Goal: Information Seeking & Learning: Learn about a topic

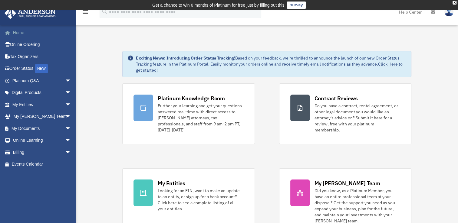
click at [18, 32] on link "Home" at bounding box center [42, 33] width 76 height 12
click at [27, 45] on link "Online Ordering" at bounding box center [42, 45] width 76 height 12
click at [26, 69] on link "Order Status NEW" at bounding box center [42, 69] width 76 height 12
click at [26, 80] on link "Platinum Q&A arrow_drop_down" at bounding box center [42, 81] width 76 height 12
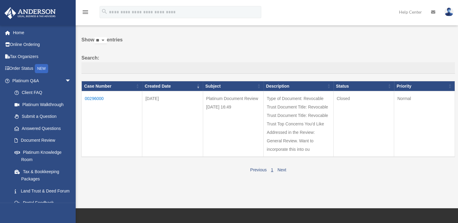
scroll to position [91, 0]
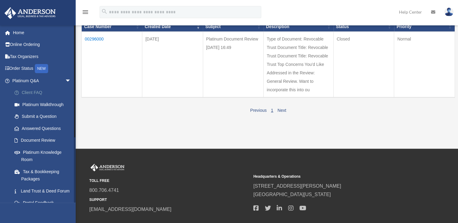
click at [31, 92] on link "Client FAQ" at bounding box center [44, 93] width 72 height 12
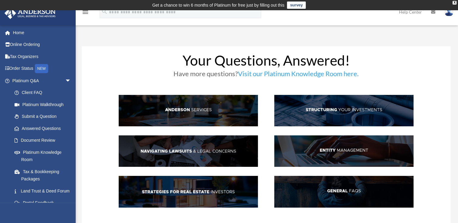
scroll to position [30, 0]
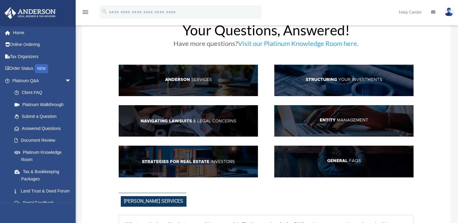
click at [186, 81] on img at bounding box center [188, 80] width 139 height 31
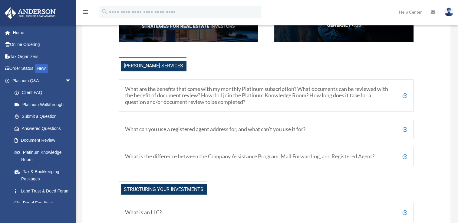
scroll to position [186, 0]
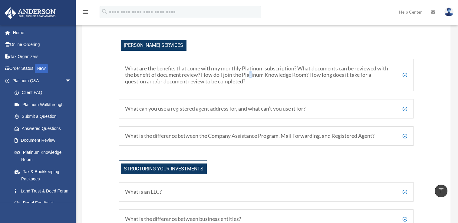
click at [252, 73] on h5 "What are the benefits that come with my monthly Platinum subscription? What doc…" at bounding box center [266, 75] width 282 height 20
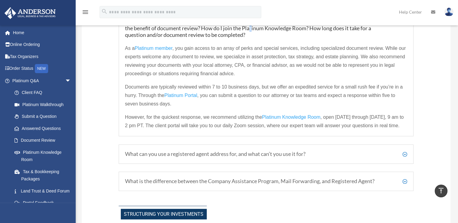
scroll to position [247, 0]
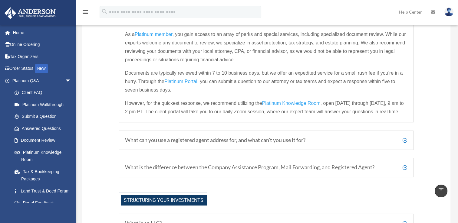
click at [222, 139] on h5 "What can you use a registered agent address for, and what can’t you use it for?" at bounding box center [266, 140] width 282 height 7
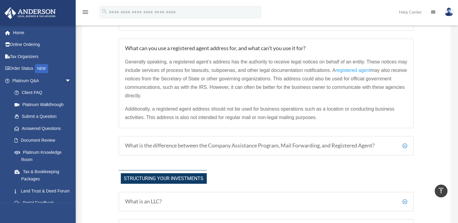
click at [246, 144] on h5 "What is the difference between the Company Assistance Program, Mail Forwarding,…" at bounding box center [266, 146] width 282 height 7
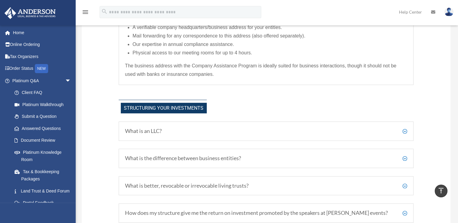
scroll to position [368, 0]
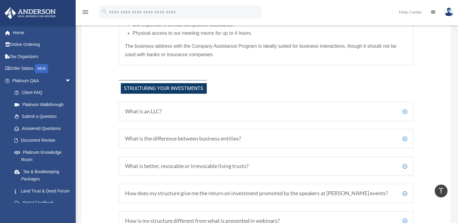
click at [148, 110] on h5 "What is an LLC?" at bounding box center [266, 111] width 282 height 7
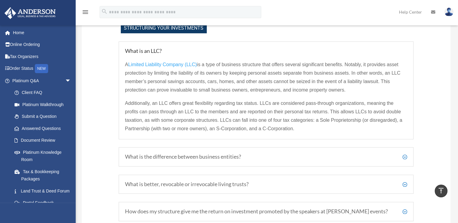
scroll to position [459, 0]
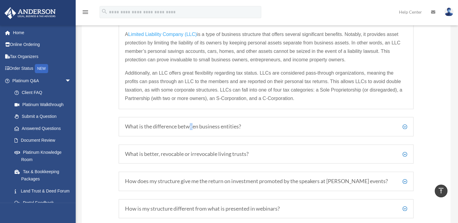
click at [192, 126] on h5 "What is the difference between business entities?" at bounding box center [266, 126] width 282 height 7
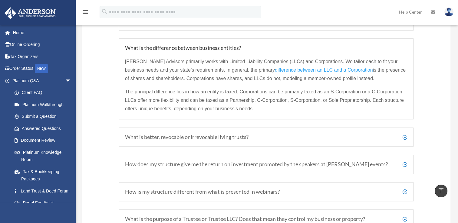
click at [210, 136] on h5 "What is better, revocable or irrevocable living trusts?" at bounding box center [266, 137] width 282 height 7
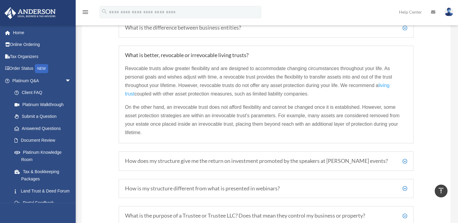
scroll to position [489, 0]
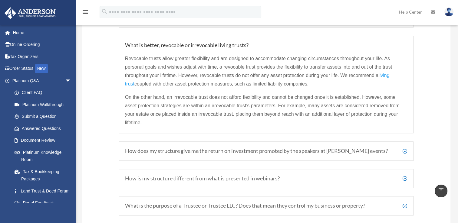
click at [253, 150] on h5 "How does my structure give me the return on investment promoted by the speakers…" at bounding box center [266, 151] width 282 height 7
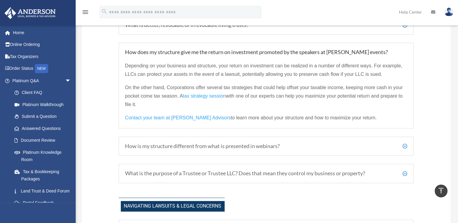
scroll to position [519, 0]
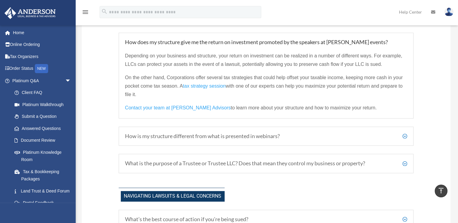
click at [216, 135] on h5 "How is my structure different from what is presented in webinars?" at bounding box center [266, 136] width 282 height 7
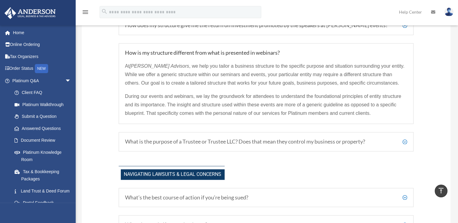
scroll to position [550, 0]
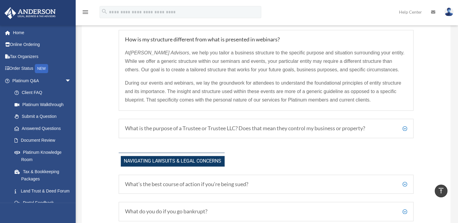
click at [247, 127] on h5 "What is the purpose of a Trustee or Trustee LLC? Does that mean they control my…" at bounding box center [266, 128] width 282 height 7
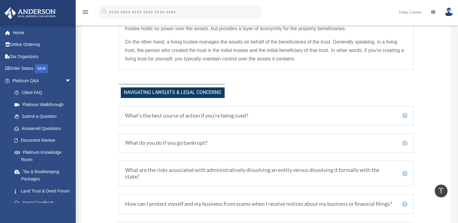
scroll to position [610, 0]
click at [178, 112] on h5 "What’s the best course of action if you’re being sued?" at bounding box center [266, 115] width 282 height 7
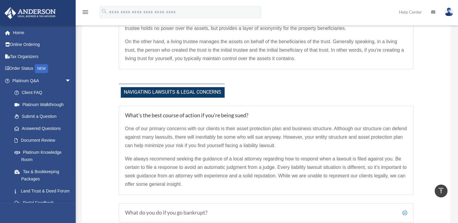
scroll to position [640, 0]
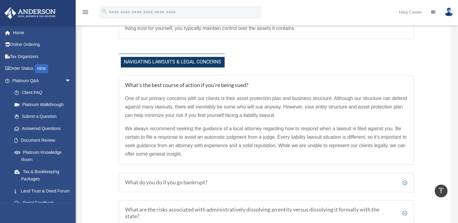
click at [178, 181] on h5 "What do you do if you go bankrupt?" at bounding box center [266, 182] width 282 height 7
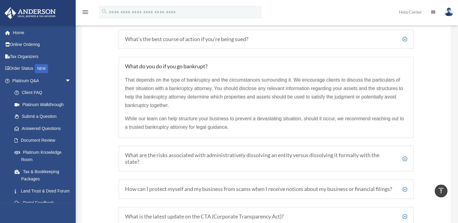
scroll to position [701, 0]
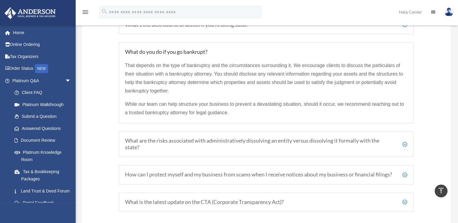
click at [218, 139] on h5 "What are the risks associated with administratively dissolving an entity versus…" at bounding box center [266, 144] width 282 height 13
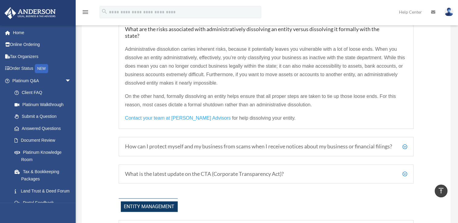
scroll to position [762, 0]
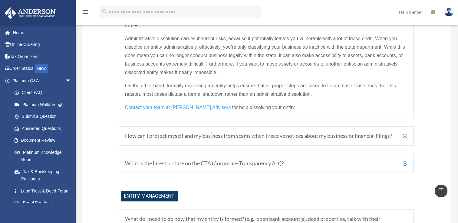
click at [212, 133] on h5 "How can I protect myself and my business from scams when I receive notices abou…" at bounding box center [266, 136] width 282 height 7
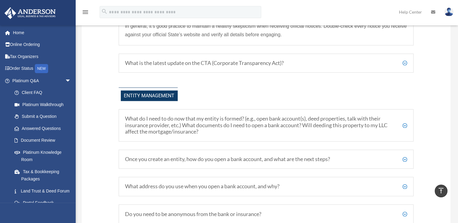
scroll to position [973, 0]
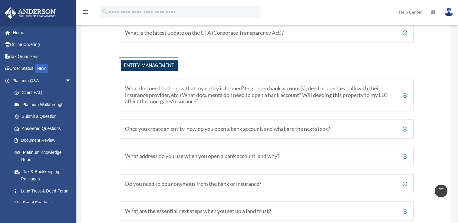
click at [221, 96] on h5 "What do I need to do now that my entity is formed? (e.g., open bank account(s),…" at bounding box center [266, 95] width 282 height 20
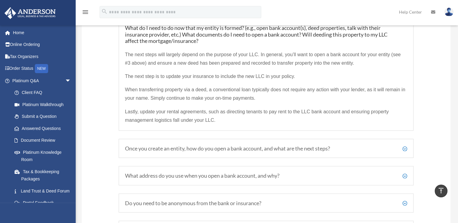
scroll to position [1064, 0]
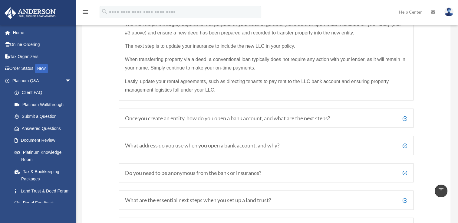
click at [224, 121] on h5 "Once you create an entity, how do you open a bank account, and what are the nex…" at bounding box center [266, 118] width 282 height 7
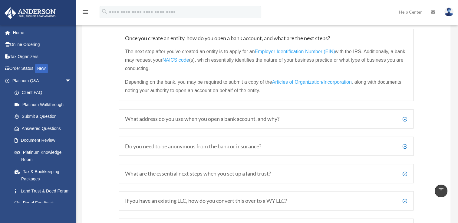
click at [200, 122] on h5 "What address do you use when you open a bank account, and why?" at bounding box center [266, 119] width 282 height 7
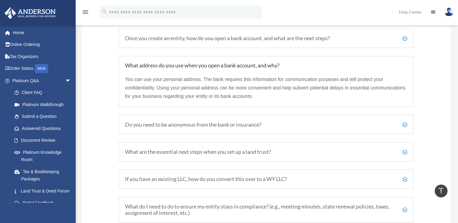
click at [190, 127] on h5 "Do you need to be anonymous from the bank or insurance?" at bounding box center [266, 124] width 282 height 7
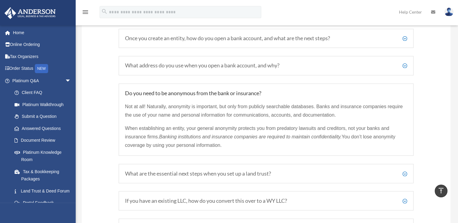
click at [187, 177] on h5 "What are the essential next steps when you set up a land trust?" at bounding box center [266, 173] width 282 height 7
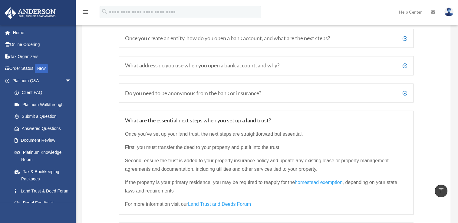
click at [317, 185] on span "homestead exemption" at bounding box center [319, 182] width 48 height 5
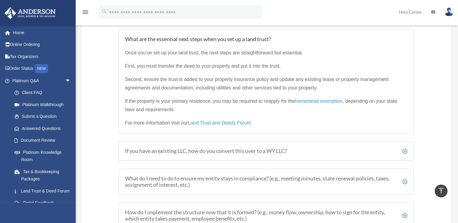
scroll to position [1155, 0]
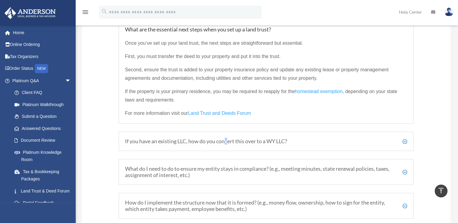
click at [227, 145] on h5 "If you have an existing LLC, how do you convert this over to a WY LLC?" at bounding box center [266, 141] width 282 height 7
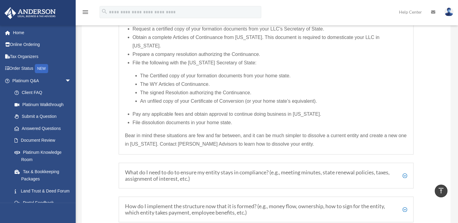
scroll to position [1246, 0]
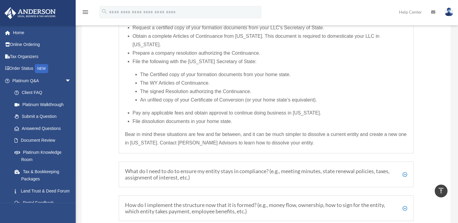
click at [218, 168] on h5 "What do I need to do to ensure my entity stays in compliance? (e.g., meeting mi…" at bounding box center [266, 174] width 282 height 13
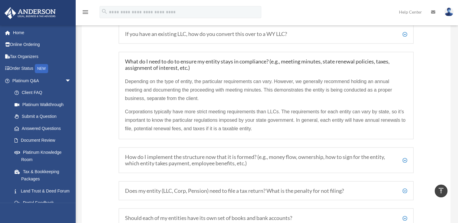
scroll to position [1188, 0]
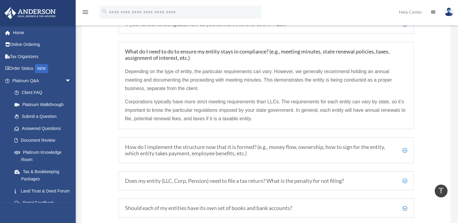
click at [228, 150] on h5 "How do I implement the structure now that it is formed? (e.g., money flow, owne…" at bounding box center [266, 150] width 282 height 13
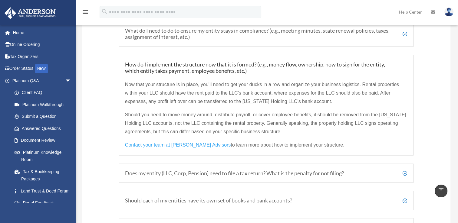
scroll to position [1218, 0]
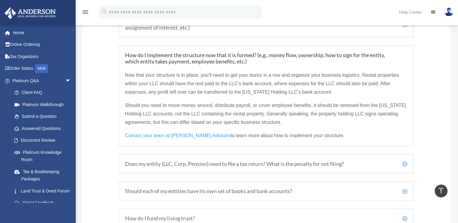
click at [223, 166] on h5 "Does my entity (LLC, Corp, Pension) need to file a tax return? What is the pena…" at bounding box center [266, 164] width 282 height 7
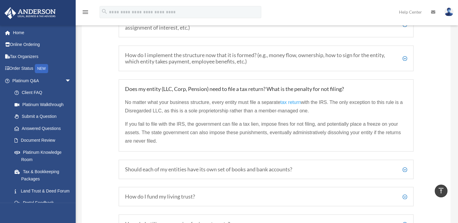
drag, startPoint x: 238, startPoint y: 170, endPoint x: 439, endPoint y: 82, distance: 219.6
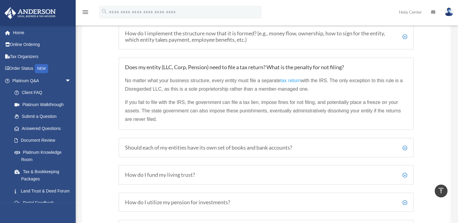
scroll to position [1248, 0]
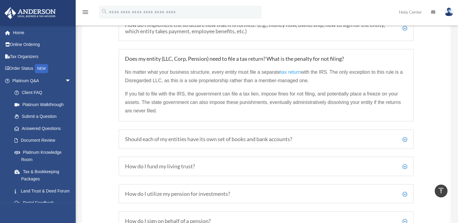
click at [223, 140] on h5 "Should each of my entities have its own set of books and bank accounts?" at bounding box center [266, 139] width 282 height 7
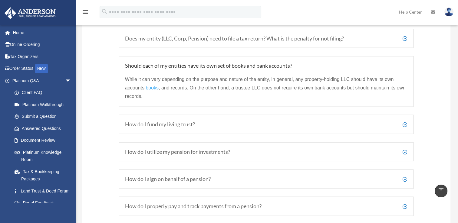
scroll to position [1279, 0]
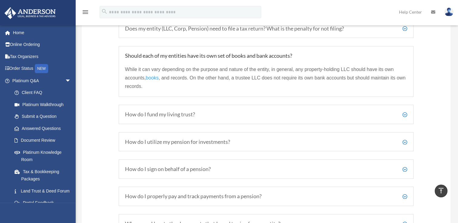
click at [174, 117] on h5 "How do I fund my living trust?" at bounding box center [266, 114] width 282 height 7
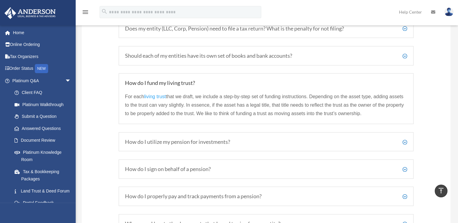
scroll to position [1309, 0]
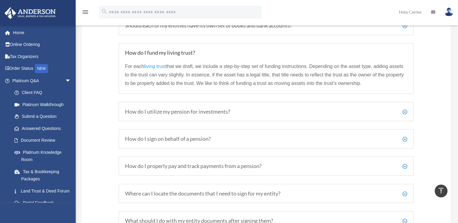
click at [183, 114] on h5 "How do I utilize my pension for investments?" at bounding box center [266, 112] width 282 height 7
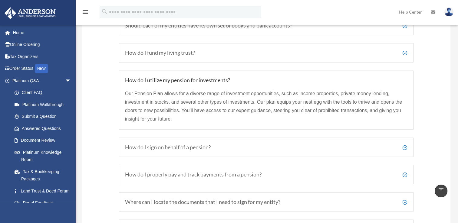
click at [171, 149] on h5 "How do I sign on behalf of a pension?" at bounding box center [266, 147] width 282 height 7
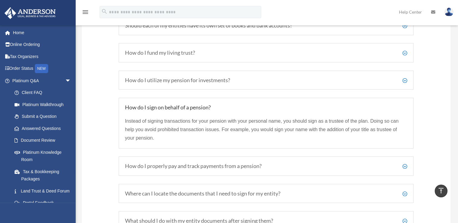
click at [195, 169] on h5 "How do I properly pay and track payments from a pension?" at bounding box center [266, 166] width 282 height 7
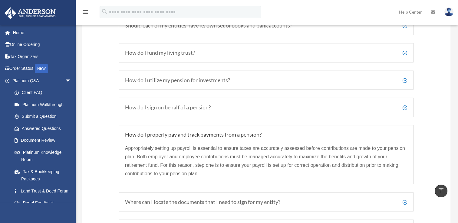
scroll to position [1339, 0]
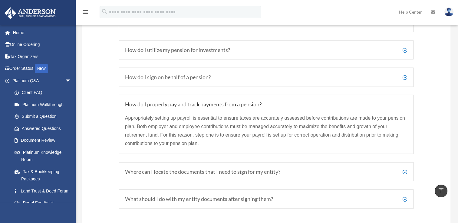
click at [203, 175] on h5 "Where can I locate the documents that I need to sign for my entity?" at bounding box center [266, 172] width 282 height 7
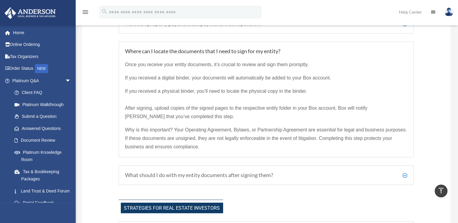
scroll to position [1430, 0]
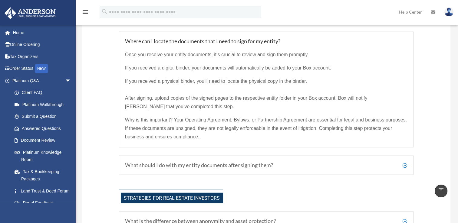
click at [211, 168] on h5 "What should I do with my entity documents after signing them?" at bounding box center [266, 165] width 282 height 7
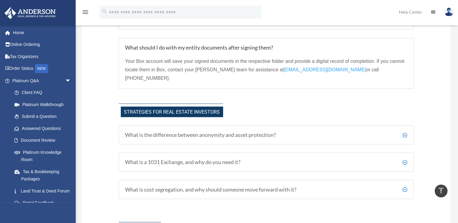
scroll to position [1490, 0]
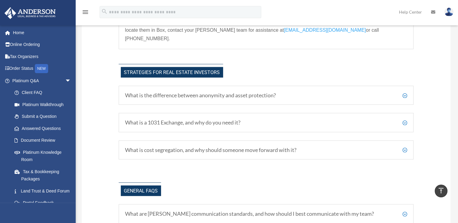
click at [207, 92] on h5 "What is the difference between anonymity and asset protection?" at bounding box center [266, 95] width 282 height 7
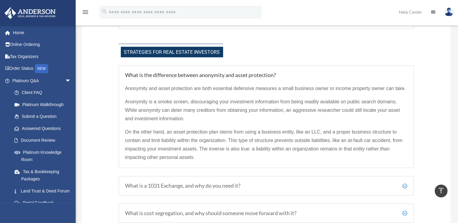
scroll to position [1521, 0]
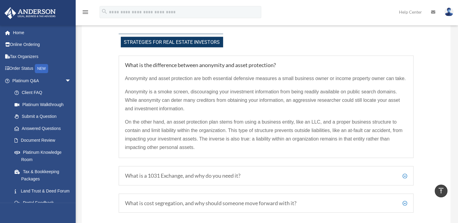
click at [171, 173] on h5 "What is a 1031 Exchange, and why do you need it?" at bounding box center [266, 176] width 282 height 7
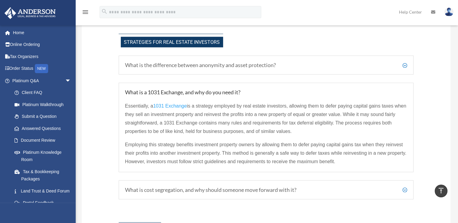
click at [176, 187] on h5 "What is cost segregation, and why should someone move forward with it?" at bounding box center [266, 190] width 282 height 7
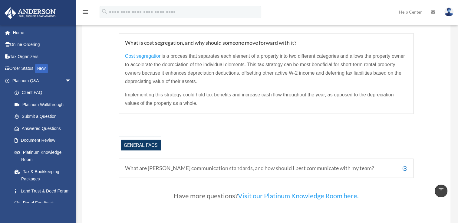
scroll to position [1612, 0]
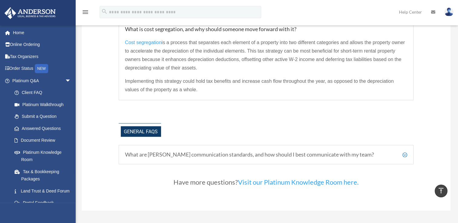
click at [274, 152] on h5 "What are Anderson's communication standards, and how should I best communicate …" at bounding box center [266, 155] width 282 height 7
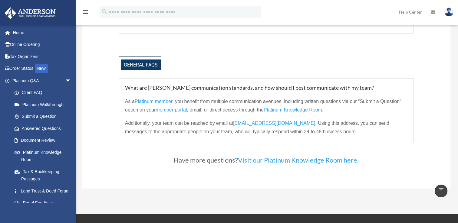
scroll to position [1672, 0]
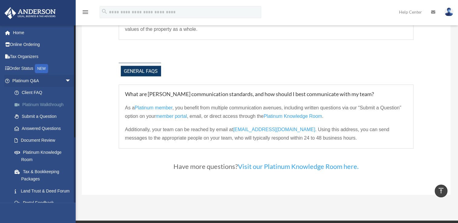
click at [43, 105] on link "Platinum Walkthrough" at bounding box center [44, 105] width 72 height 12
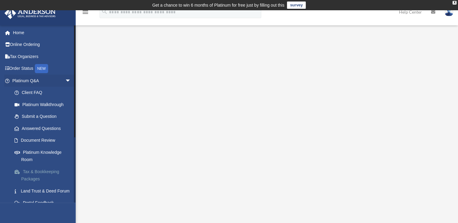
click at [34, 173] on link "Tax & Bookkeeping Packages" at bounding box center [44, 175] width 72 height 19
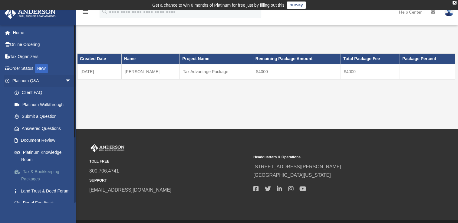
click at [33, 178] on link "Tax & Bookkeeping Packages" at bounding box center [44, 175] width 72 height 19
click at [37, 191] on link "Land Trust & Deed Forum" at bounding box center [44, 191] width 72 height 12
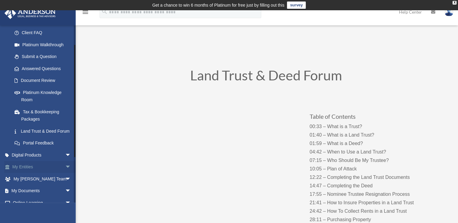
scroll to position [61, 0]
click at [65, 160] on span "arrow_drop_down" at bounding box center [71, 155] width 12 height 12
click at [35, 170] on div "Tax Toolbox" at bounding box center [46, 167] width 51 height 8
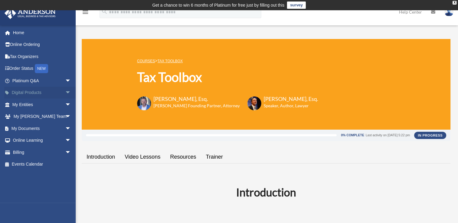
click at [65, 91] on span "arrow_drop_down" at bounding box center [71, 93] width 12 height 12
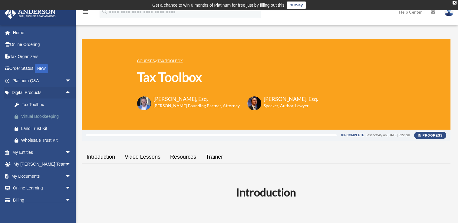
click at [38, 116] on div "Virtual Bookkeeping" at bounding box center [46, 117] width 51 height 8
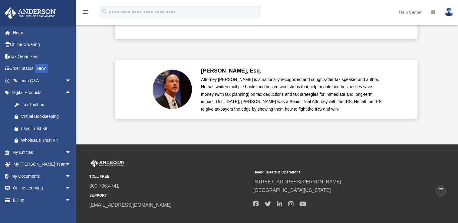
scroll to position [1509, 0]
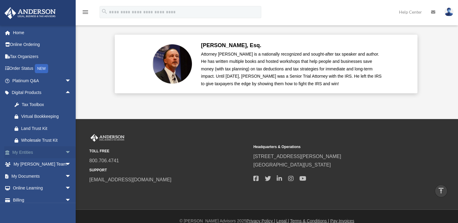
click at [65, 151] on span "arrow_drop_down" at bounding box center [71, 153] width 12 height 12
click at [65, 152] on span "arrow_drop_up" at bounding box center [71, 153] width 12 height 12
click at [65, 175] on span "arrow_drop_down" at bounding box center [71, 176] width 12 height 12
click at [42, 199] on link "Meeting Minutes" at bounding box center [44, 200] width 72 height 12
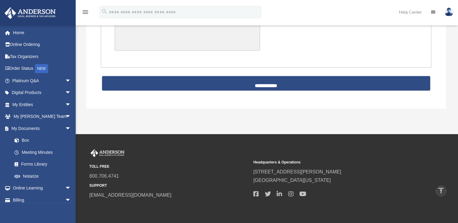
scroll to position [1355, 0]
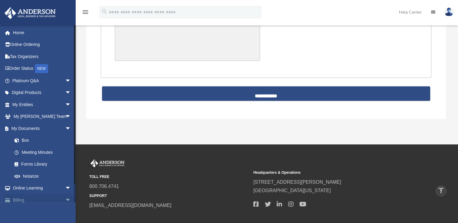
drag, startPoint x: 183, startPoint y: 160, endPoint x: 63, endPoint y: 200, distance: 126.4
click at [65, 200] on span "arrow_drop_down" at bounding box center [71, 200] width 12 height 12
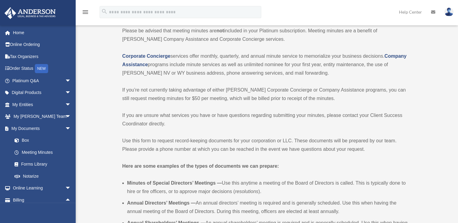
scroll to position [23, 0]
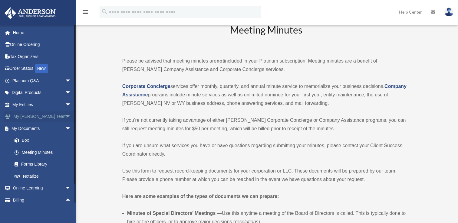
click at [65, 116] on span "arrow_drop_down" at bounding box center [71, 117] width 12 height 12
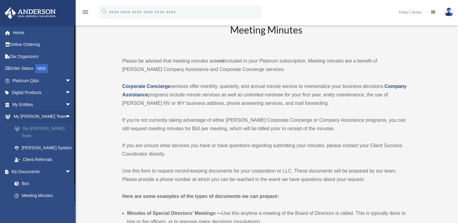
click at [43, 128] on link "My [PERSON_NAME] Team" at bounding box center [44, 132] width 72 height 19
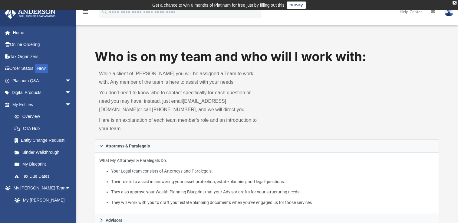
drag, startPoint x: 46, startPoint y: 129, endPoint x: 305, endPoint y: 96, distance: 261.0
click at [305, 96] on div "Who is on my team and who will I work with: While a client of [PERSON_NAME] you…" at bounding box center [267, 94] width 344 height 92
drag, startPoint x: 276, startPoint y: 123, endPoint x: 272, endPoint y: 119, distance: 6.4
drag, startPoint x: 272, startPoint y: 119, endPoint x: 312, endPoint y: 165, distance: 61.8
click at [314, 165] on p "What My Attorneys & Paralegals Do: Your Legal team consists of Attorneys and Pa…" at bounding box center [266, 181] width 335 height 49
